Goal: Information Seeking & Learning: Learn about a topic

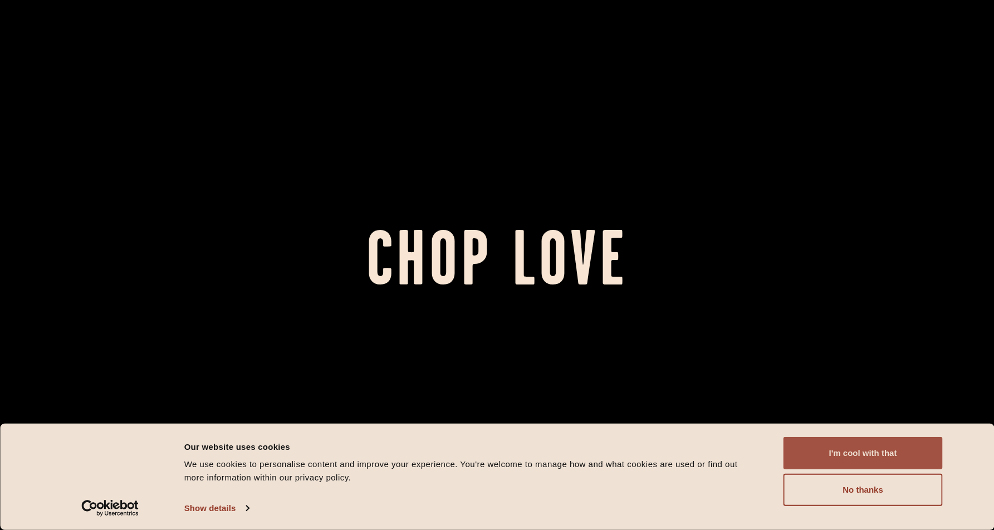
click at [839, 457] on button "I'm cool with that" at bounding box center [862, 453] width 159 height 32
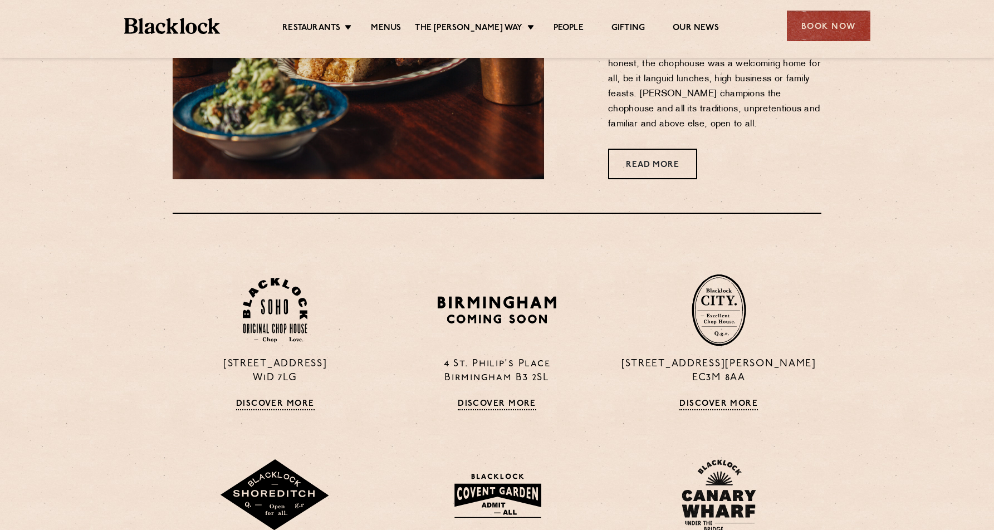
scroll to position [719, 0]
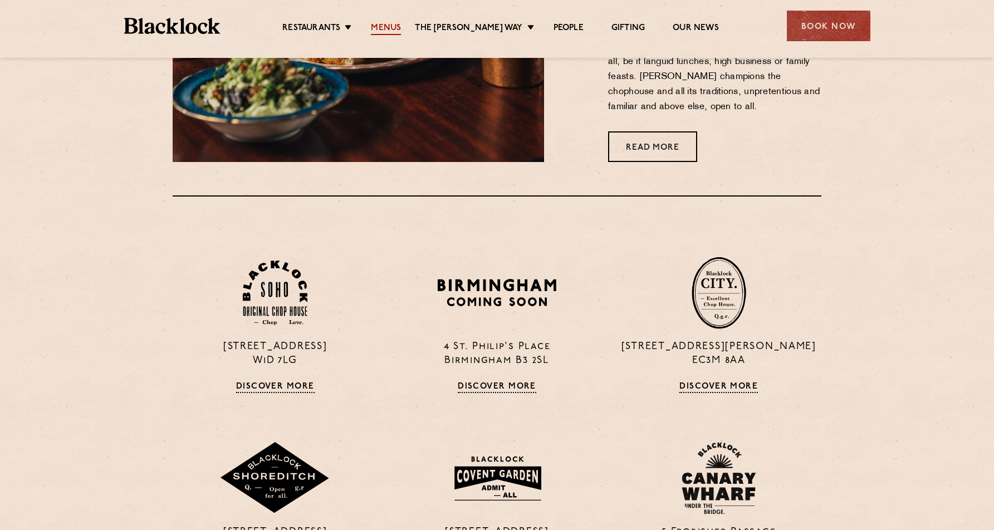
click at [394, 30] on link "Menus" at bounding box center [386, 29] width 30 height 12
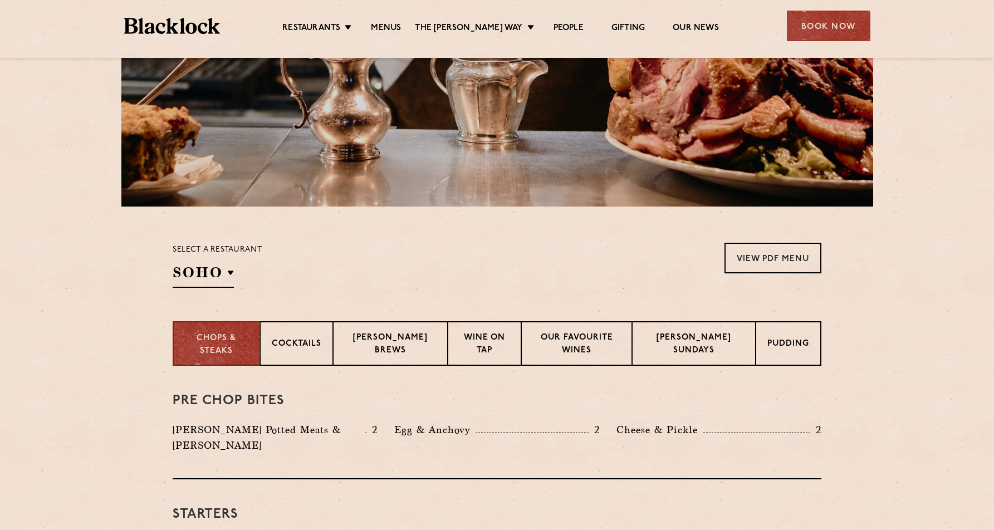
scroll to position [269, 0]
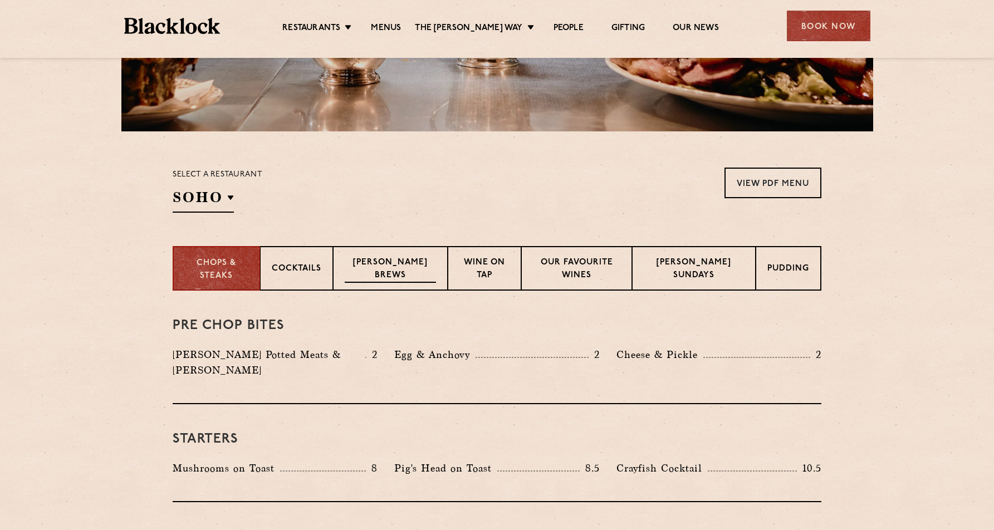
click at [403, 268] on p "Blacklock Brews" at bounding box center [390, 270] width 91 height 26
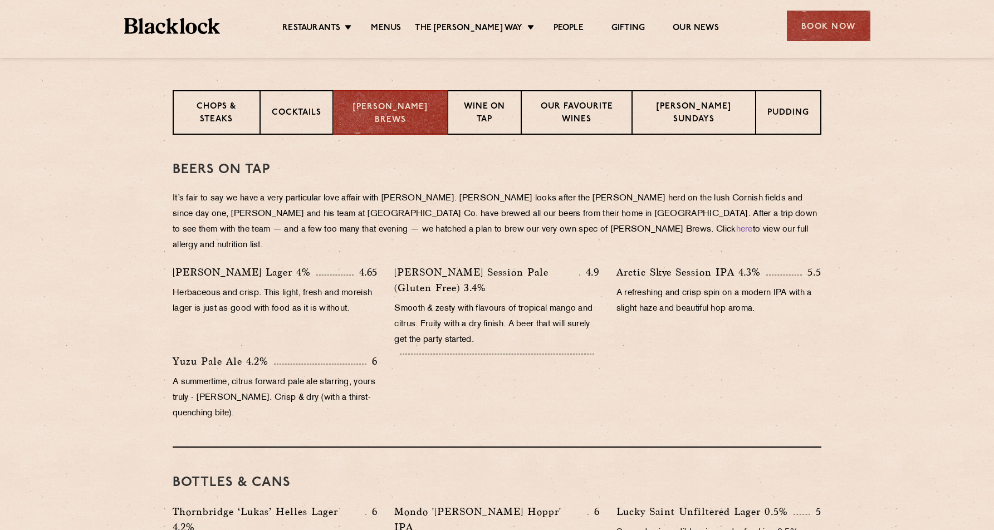
scroll to position [458, 0]
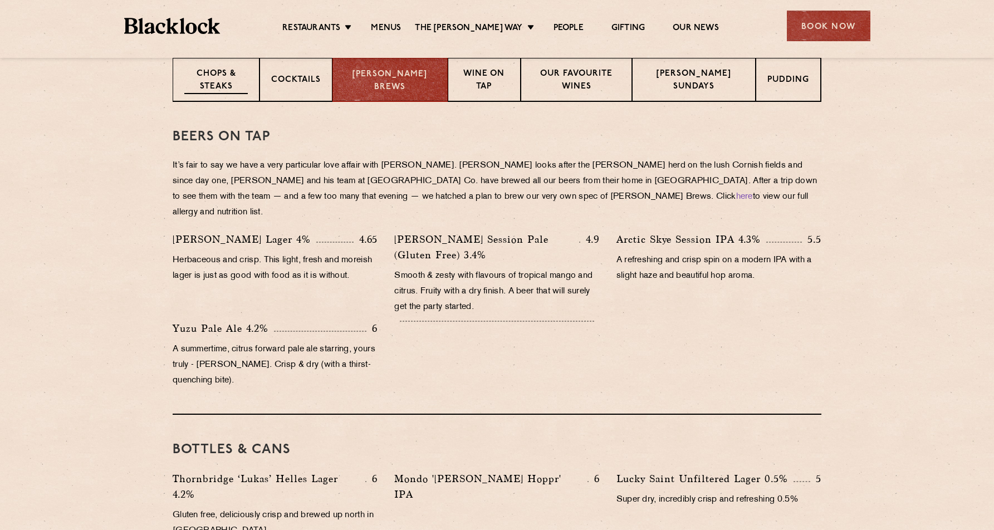
click at [214, 80] on p "Chops & Steaks" at bounding box center [215, 81] width 63 height 26
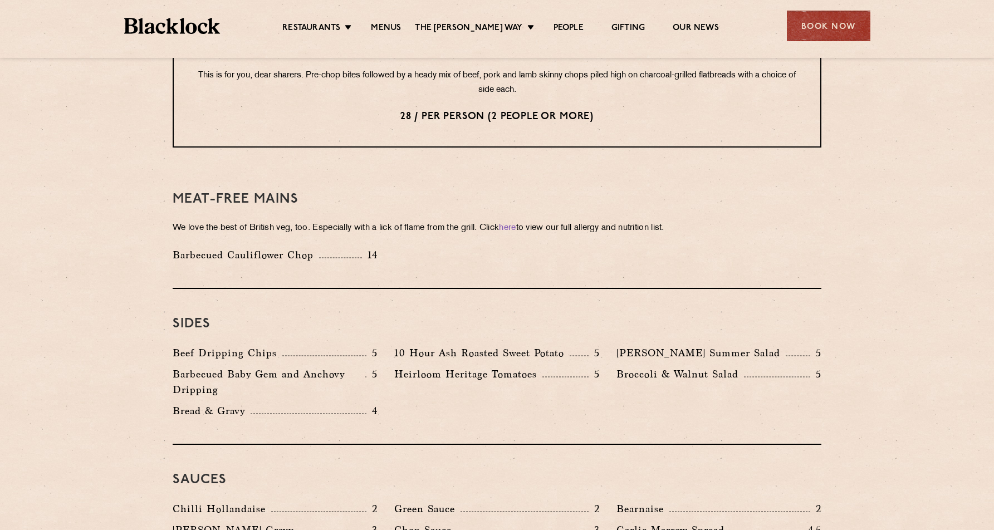
scroll to position [1477, 0]
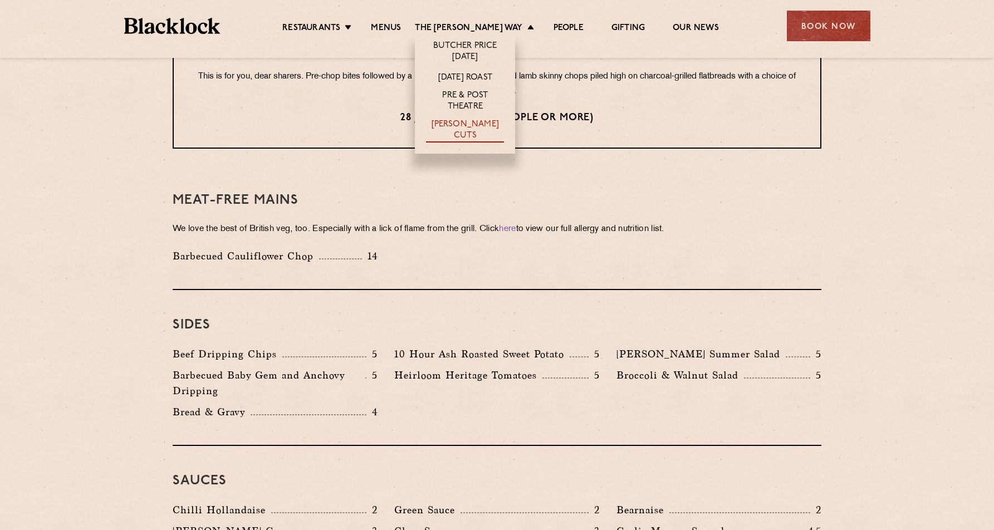
click at [484, 132] on link "[PERSON_NAME] Cuts" at bounding box center [465, 130] width 78 height 23
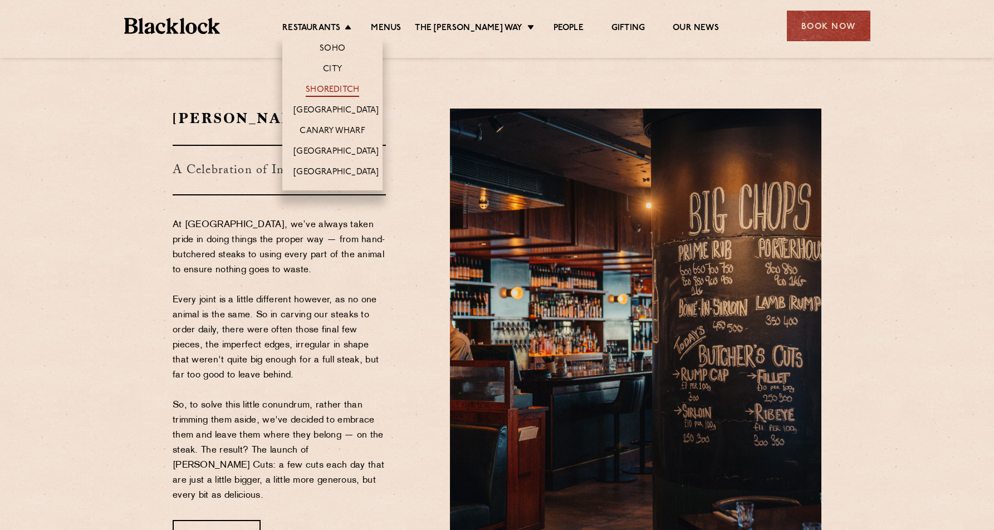
click at [347, 93] on link "Shoreditch" at bounding box center [332, 91] width 53 height 12
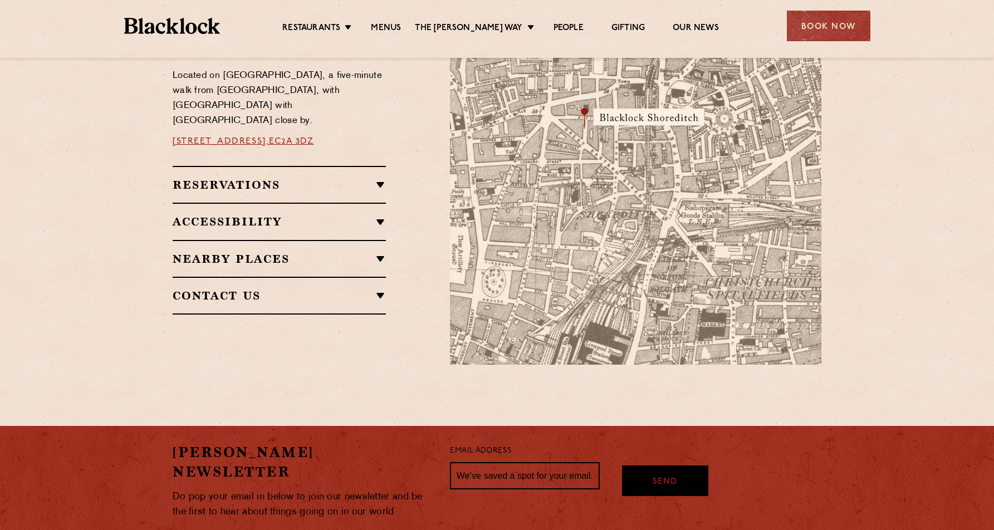
scroll to position [683, 0]
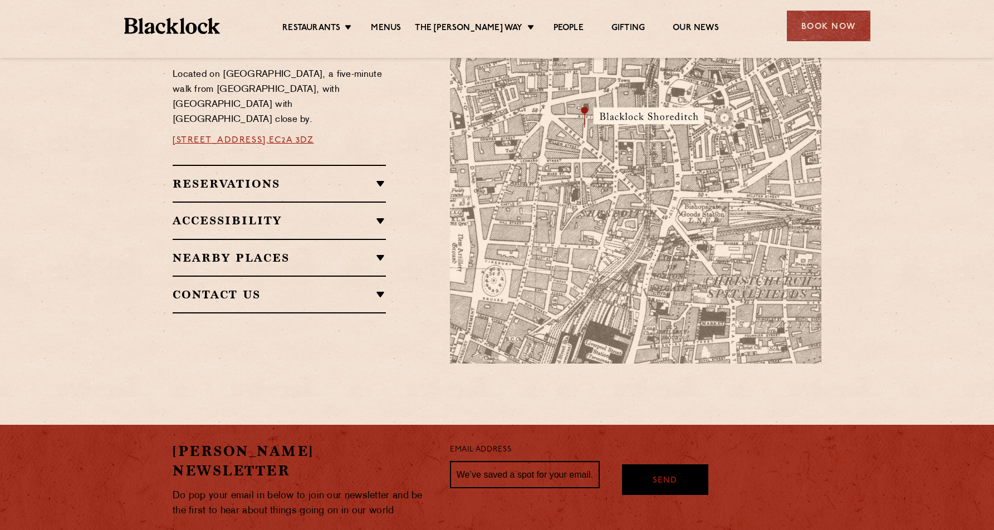
click at [261, 178] on h2 "Reservations" at bounding box center [279, 183] width 213 height 13
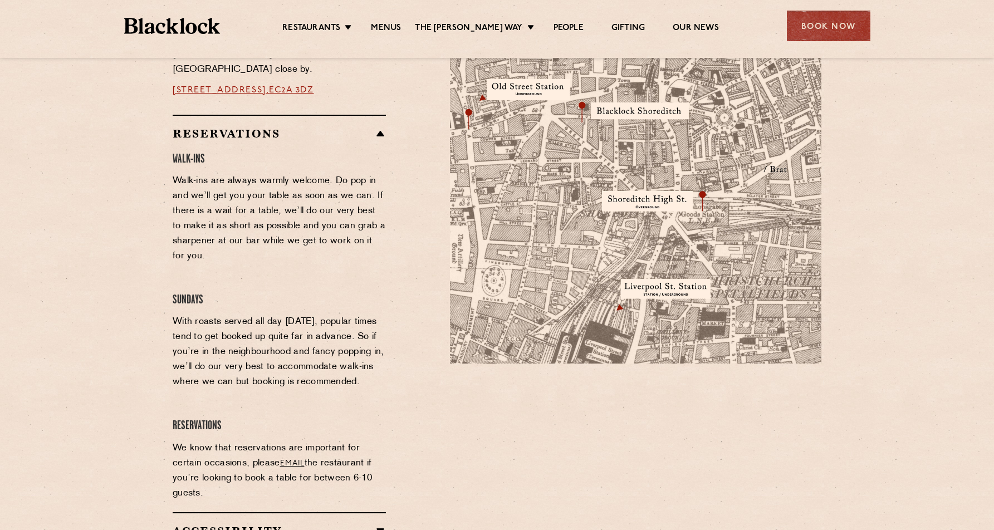
click at [247, 127] on h2 "Reservations" at bounding box center [279, 133] width 213 height 13
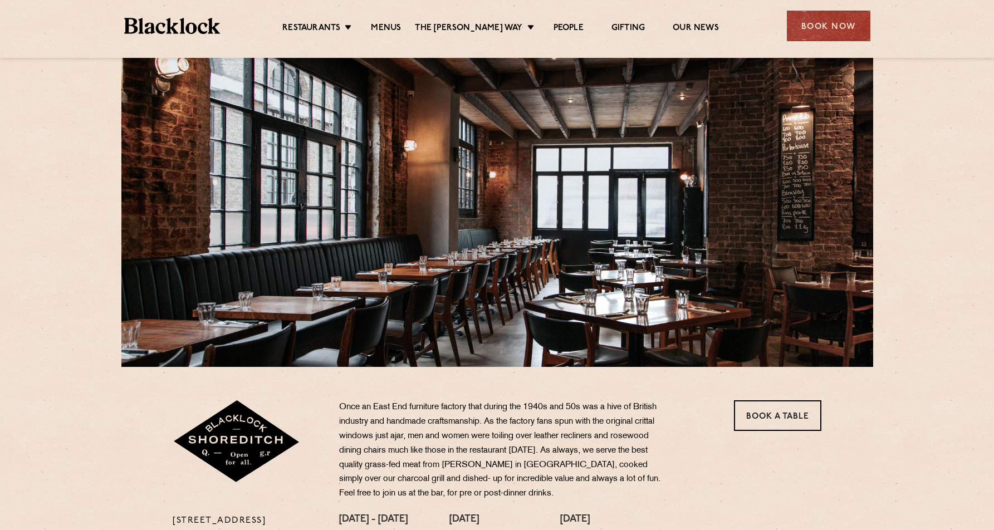
scroll to position [0, 0]
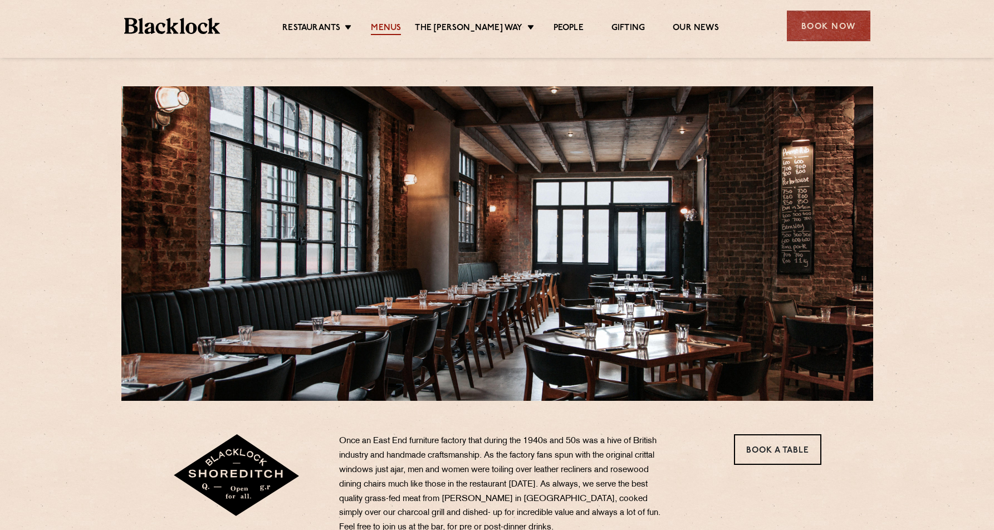
click at [396, 32] on link "Menus" at bounding box center [386, 29] width 30 height 12
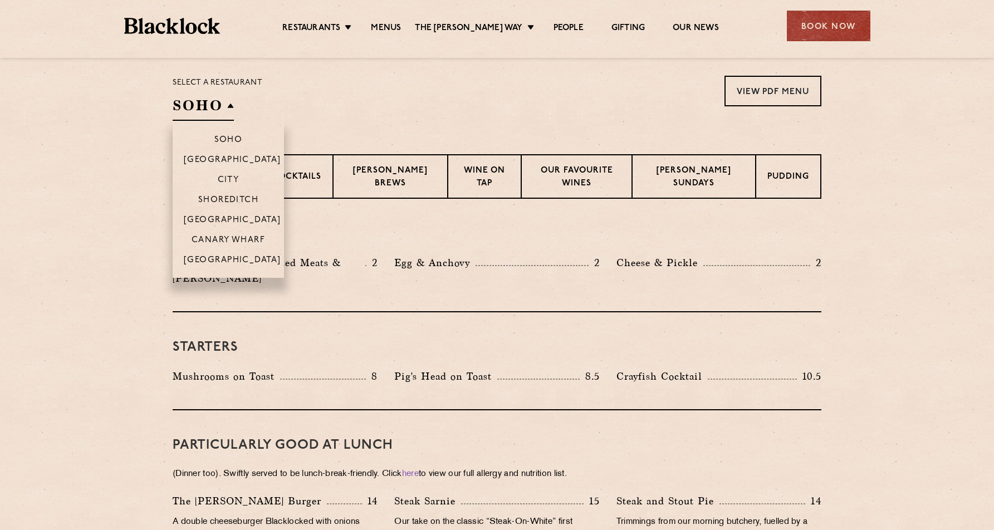
click at [227, 105] on h2 "SOHO" at bounding box center [203, 108] width 61 height 25
click at [233, 202] on p "Shoreditch" at bounding box center [228, 200] width 61 height 11
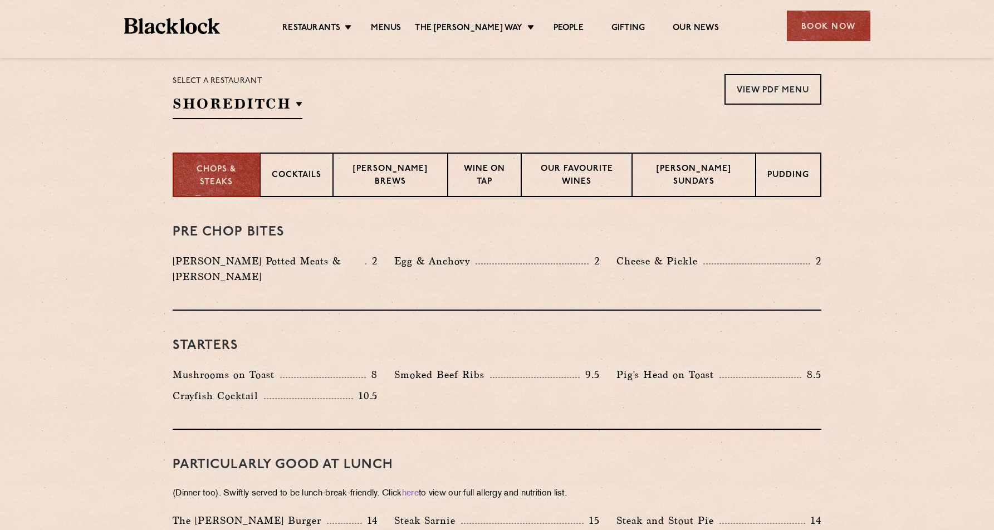
scroll to position [326, 0]
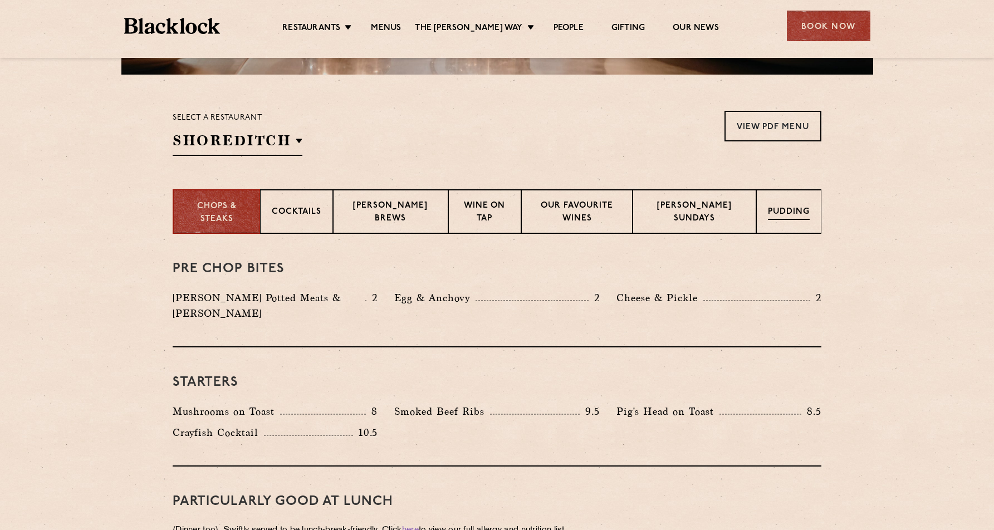
click at [787, 208] on p "Pudding" at bounding box center [789, 213] width 42 height 14
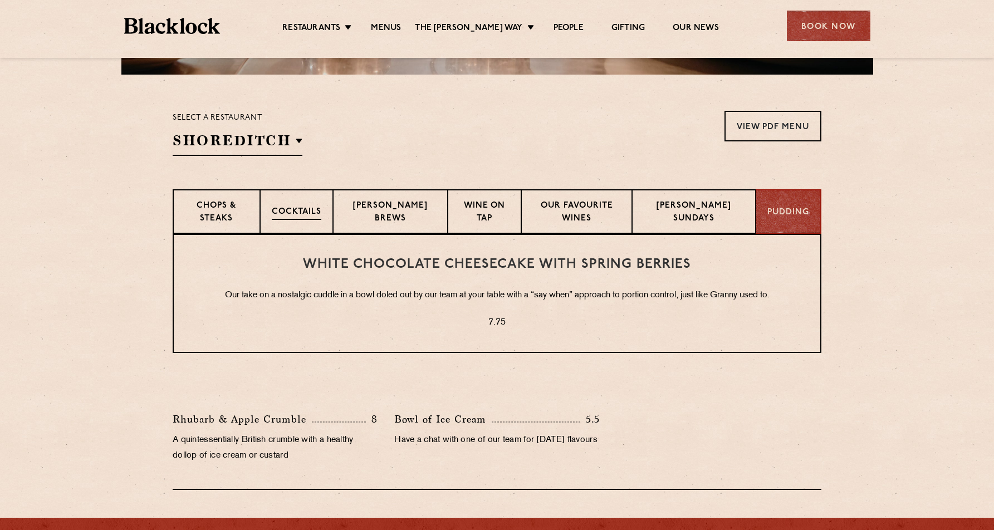
click at [321, 214] on p "Cocktails" at bounding box center [297, 213] width 50 height 14
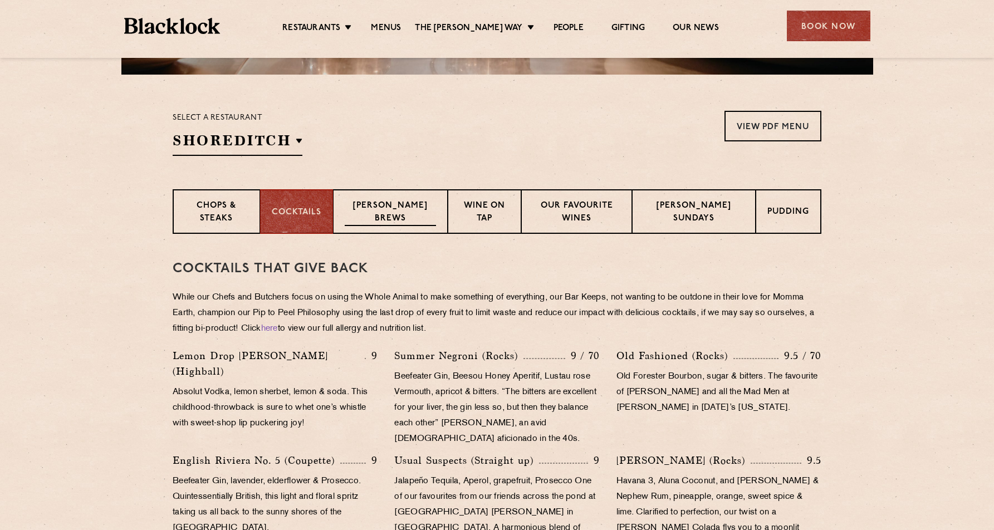
click at [404, 206] on p "[PERSON_NAME] Brews" at bounding box center [390, 213] width 91 height 26
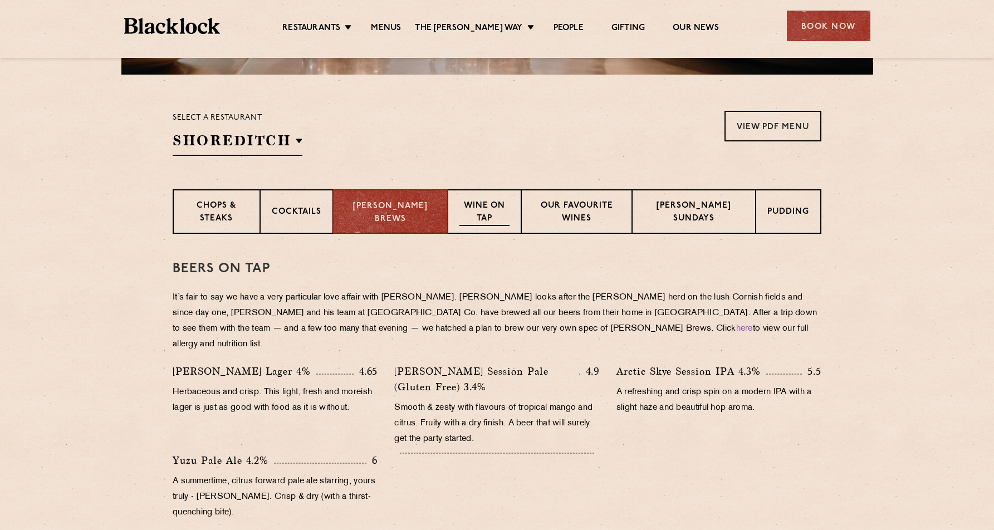
click at [482, 201] on p "Wine on Tap" at bounding box center [484, 213] width 50 height 26
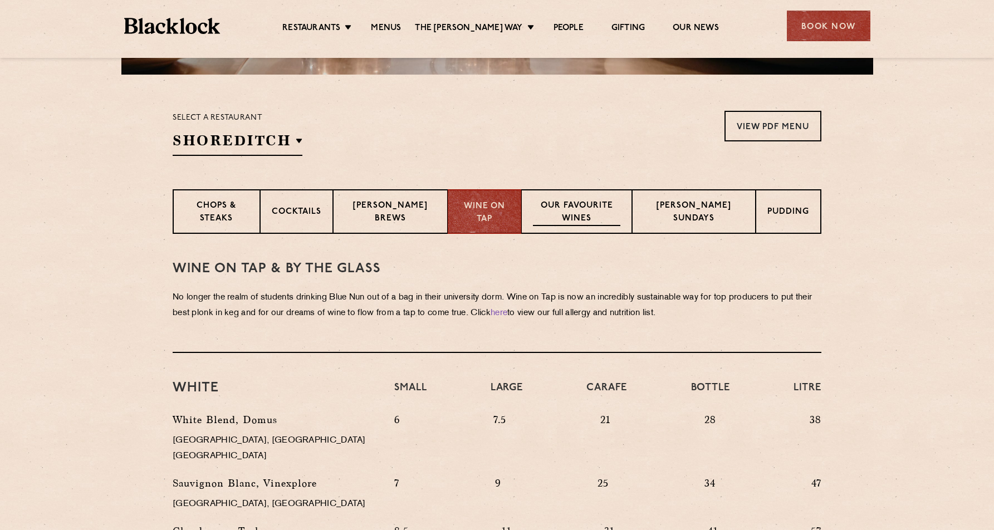
click at [569, 210] on p "Our favourite wines" at bounding box center [577, 213] width 88 height 26
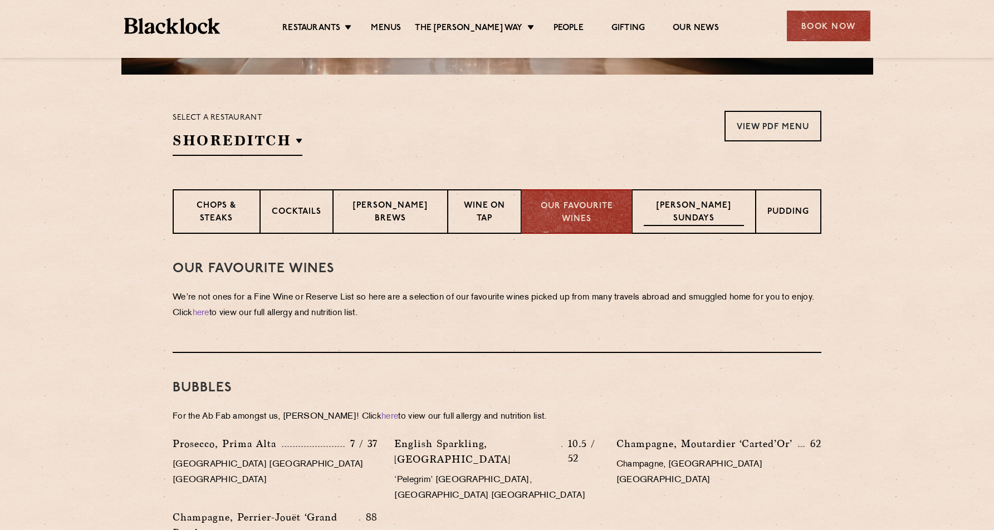
click at [671, 218] on p "[PERSON_NAME] Sundays" at bounding box center [694, 213] width 100 height 26
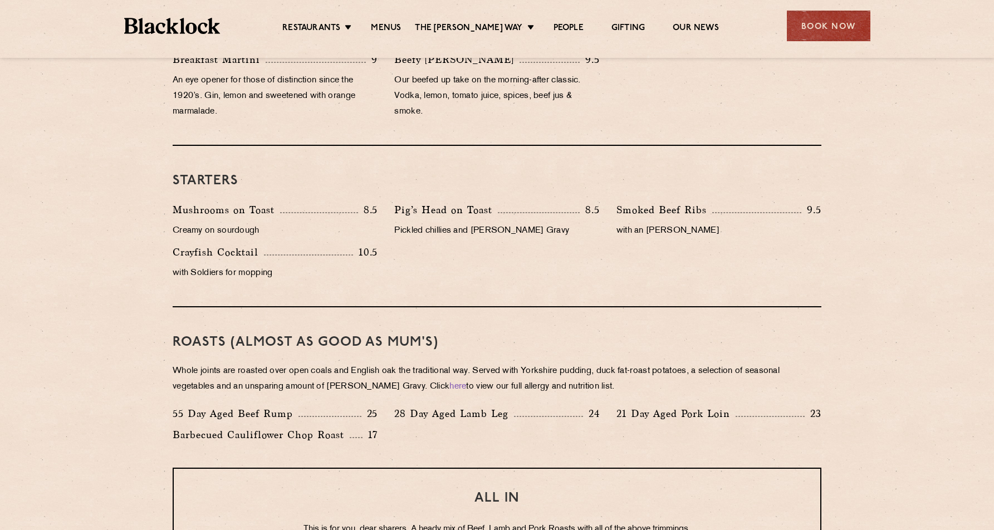
scroll to position [596, 0]
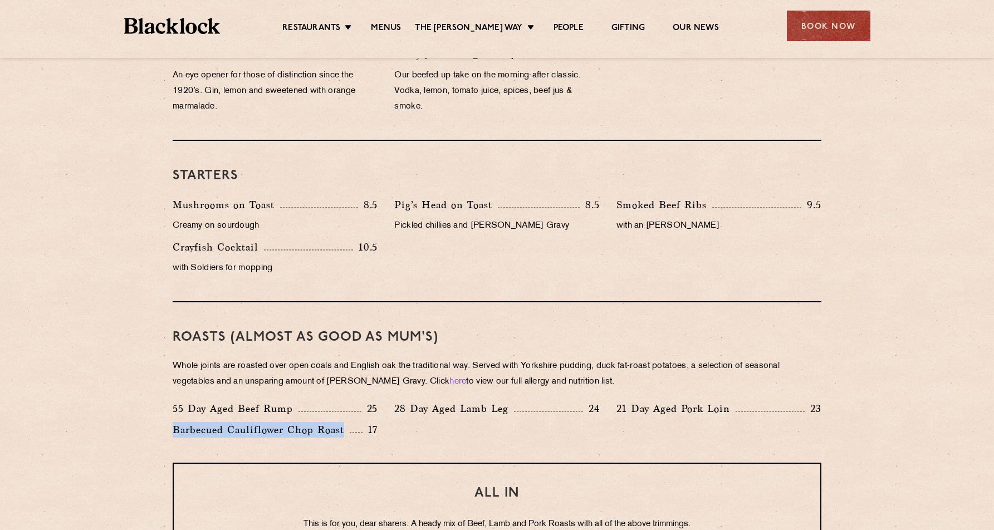
drag, startPoint x: 344, startPoint y: 431, endPoint x: 160, endPoint y: 427, distance: 184.4
click at [160, 427] on div "Eye openers If you had a big [DATE] or need a little booster to kickstart your …" at bounding box center [497, 438] width 677 height 948
click at [72, 435] on section "Eye openers If you had a big [DATE] or need a little booster to kickstart your …" at bounding box center [497, 438] width 994 height 948
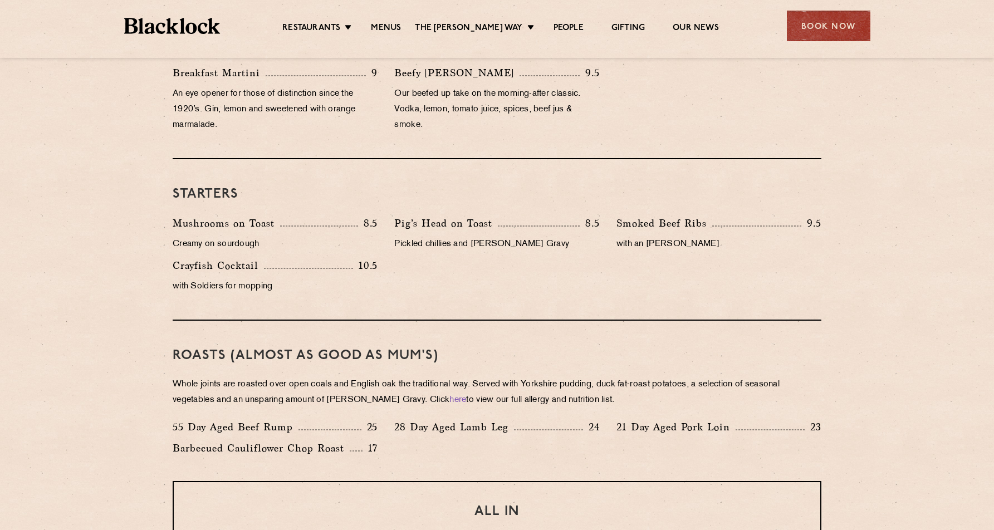
scroll to position [577, 0]
